Goal: Navigation & Orientation: Find specific page/section

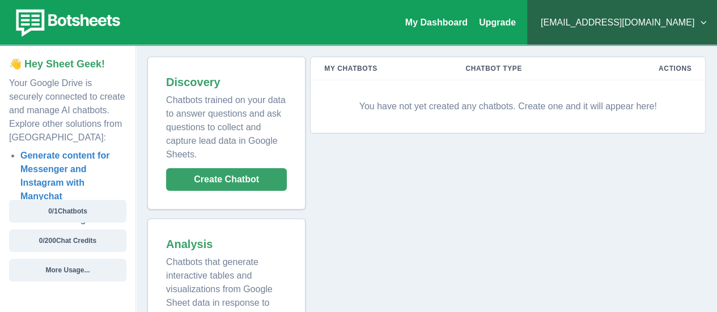
click at [702, 23] on button "[EMAIL_ADDRESS][DOMAIN_NAME]" at bounding box center [623, 22] width 172 height 23
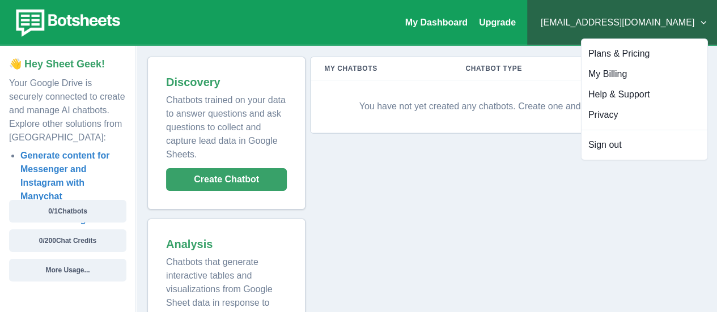
click at [635, 229] on div "My Chatbots Chatbot Type Actions You have not yet created any chatbots. Create …" at bounding box center [506, 214] width 400 height 315
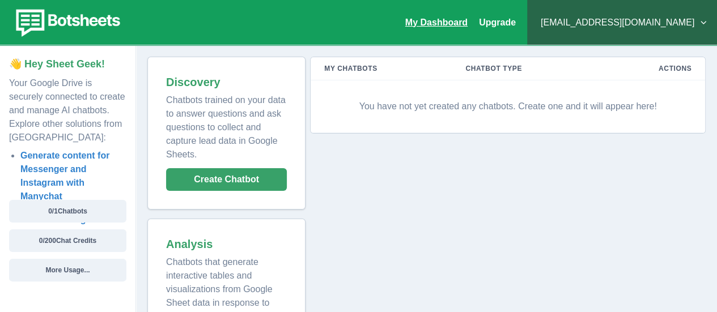
click at [468, 27] on link "My Dashboard" at bounding box center [436, 23] width 62 height 10
click at [29, 24] on img at bounding box center [66, 23] width 115 height 32
